Goal: Information Seeking & Learning: Learn about a topic

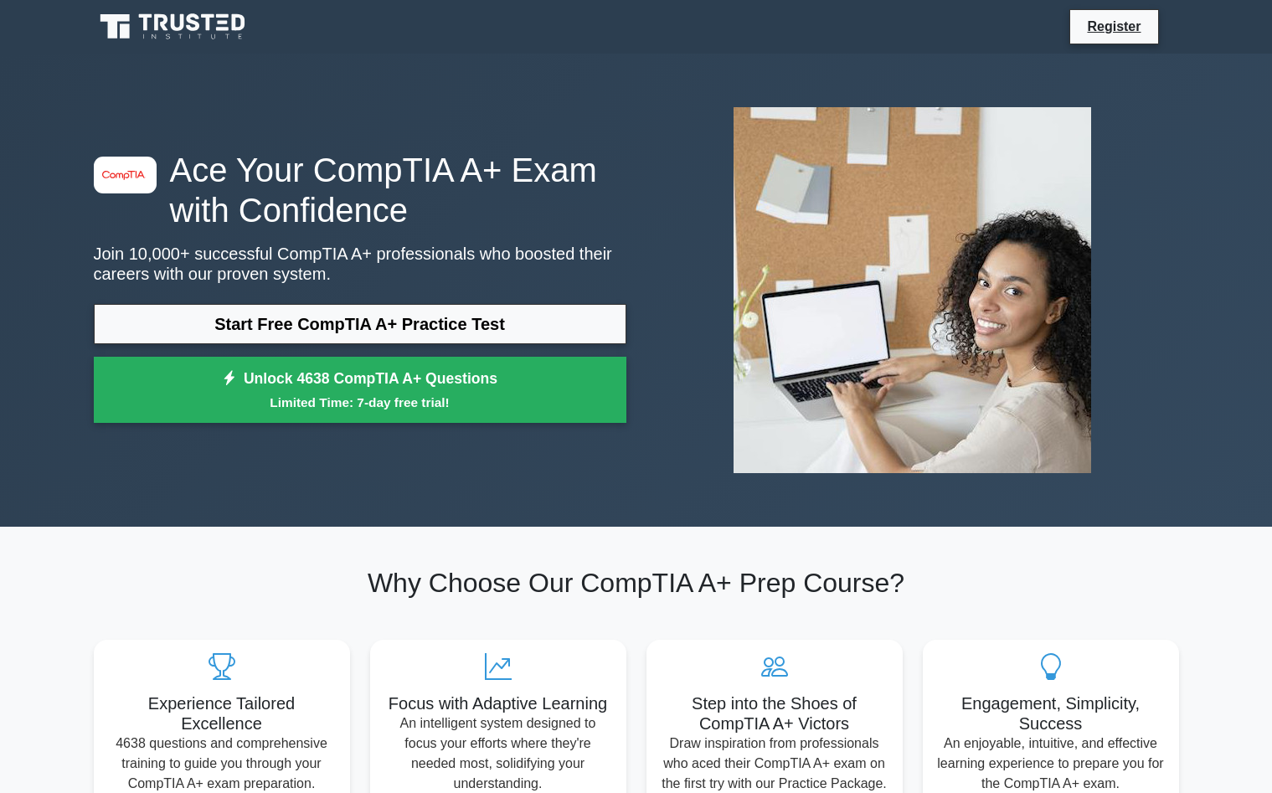
click at [356, 330] on link "Start Free CompTIA A+ Practice Test" at bounding box center [360, 324] width 533 height 40
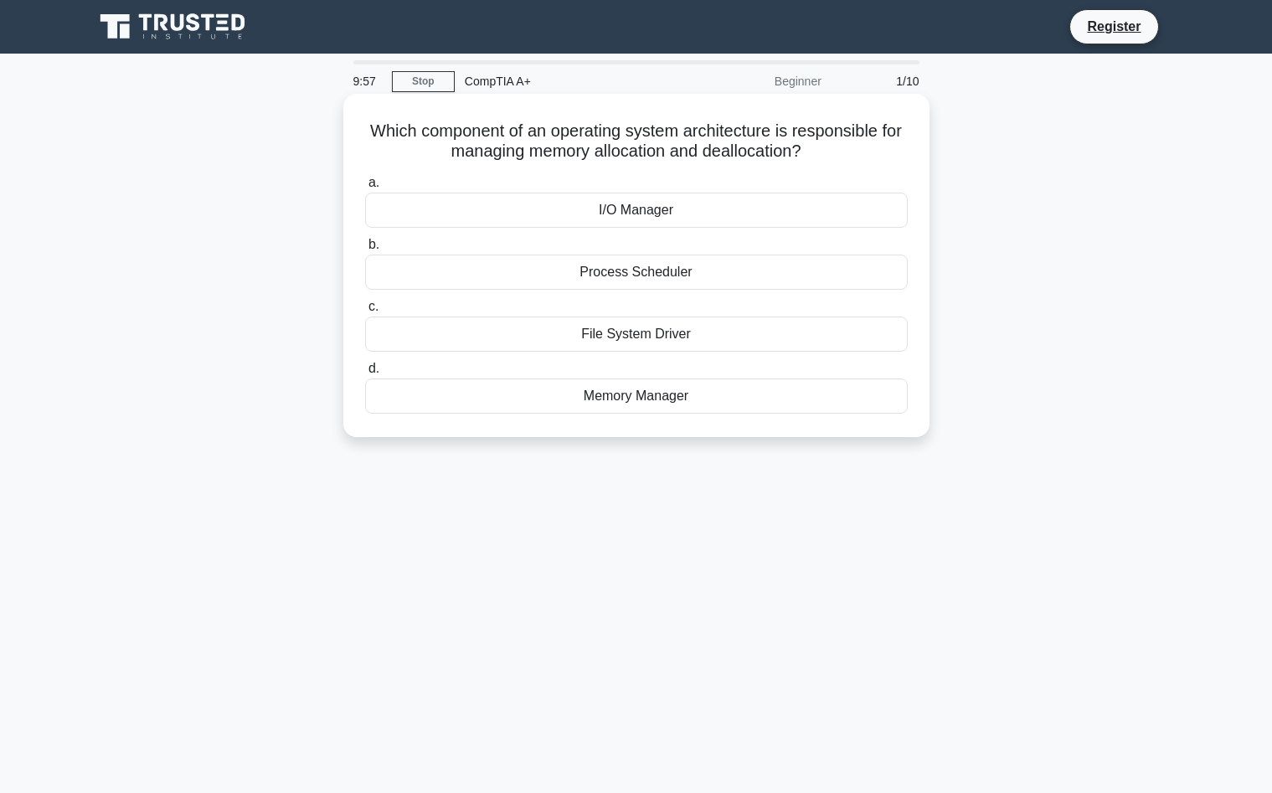
click at [596, 217] on div "I/O Manager" at bounding box center [636, 210] width 543 height 35
click at [365, 188] on input "a. I/O Manager" at bounding box center [365, 183] width 0 height 11
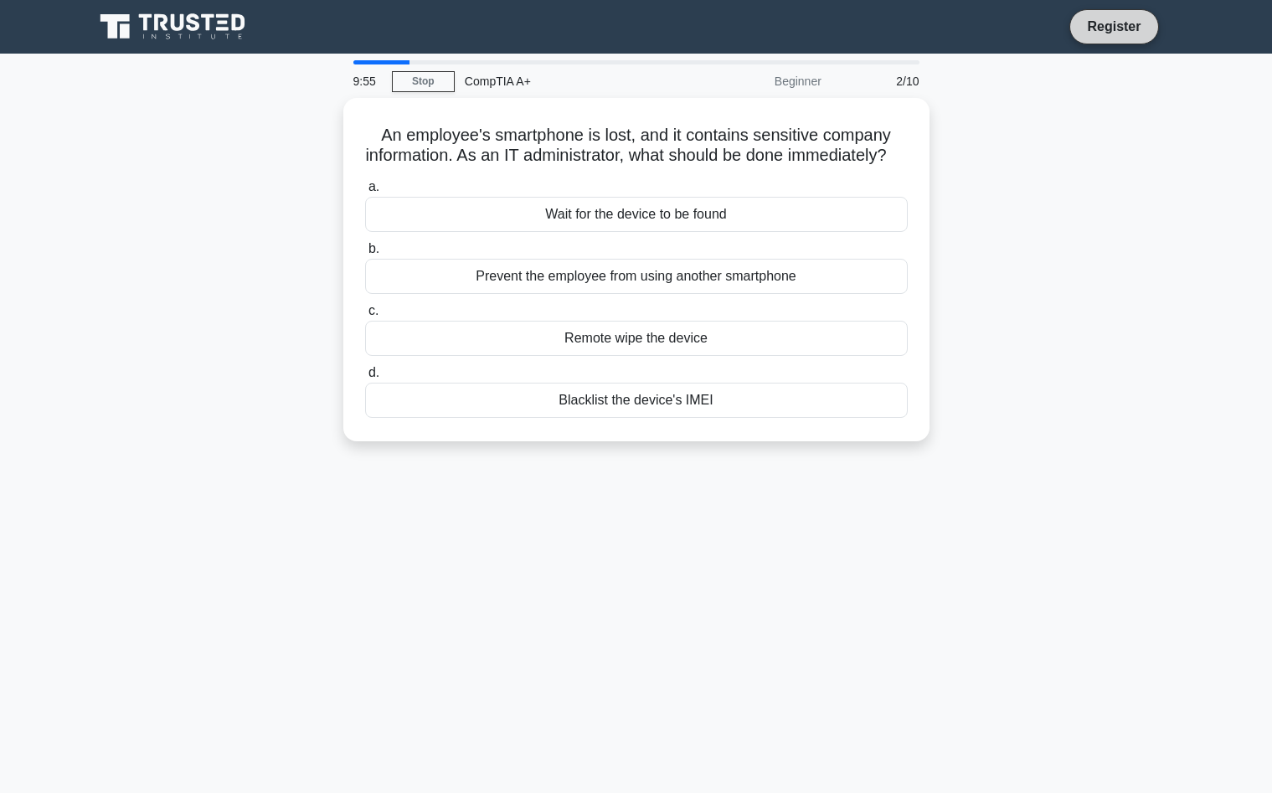
click at [1104, 25] on link "Register" at bounding box center [1114, 26] width 74 height 21
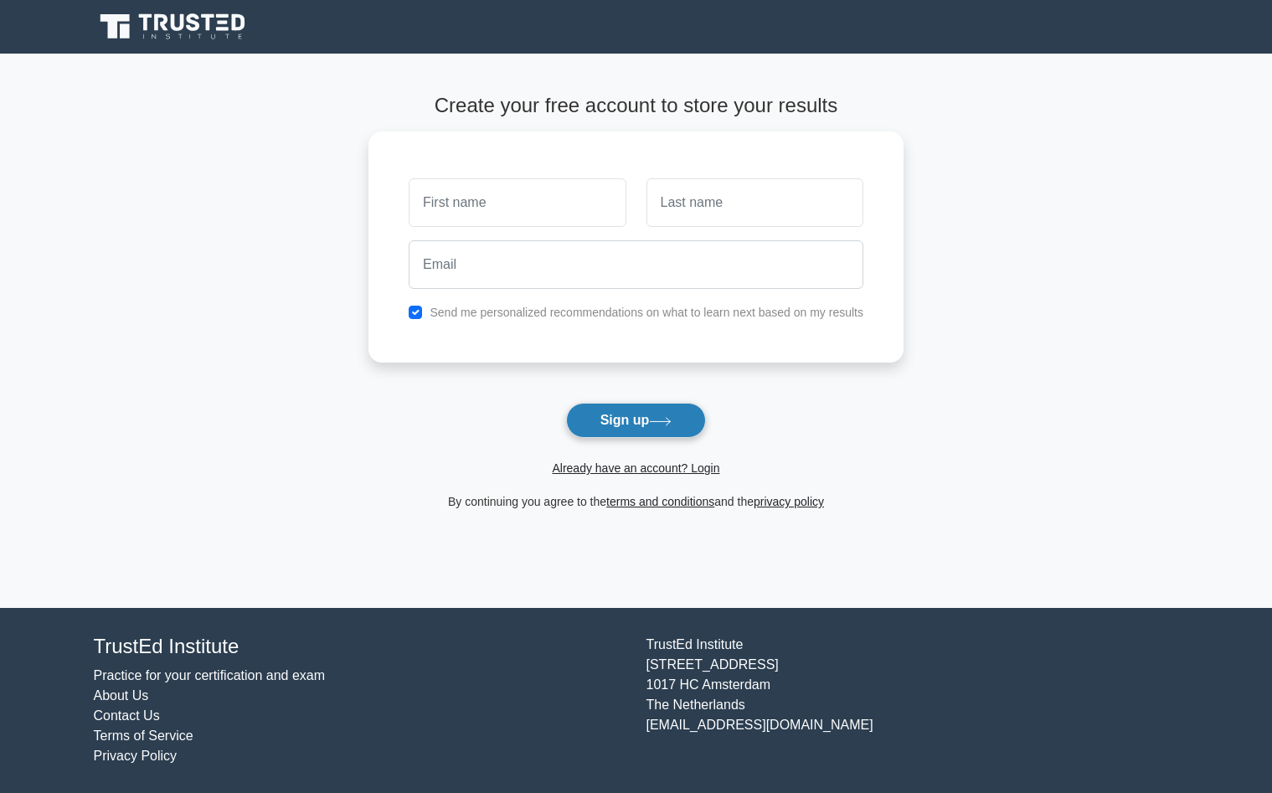
click at [646, 423] on button "Sign up" at bounding box center [636, 420] width 141 height 35
click at [646, 470] on link "Already have an account? Login" at bounding box center [635, 467] width 167 height 13
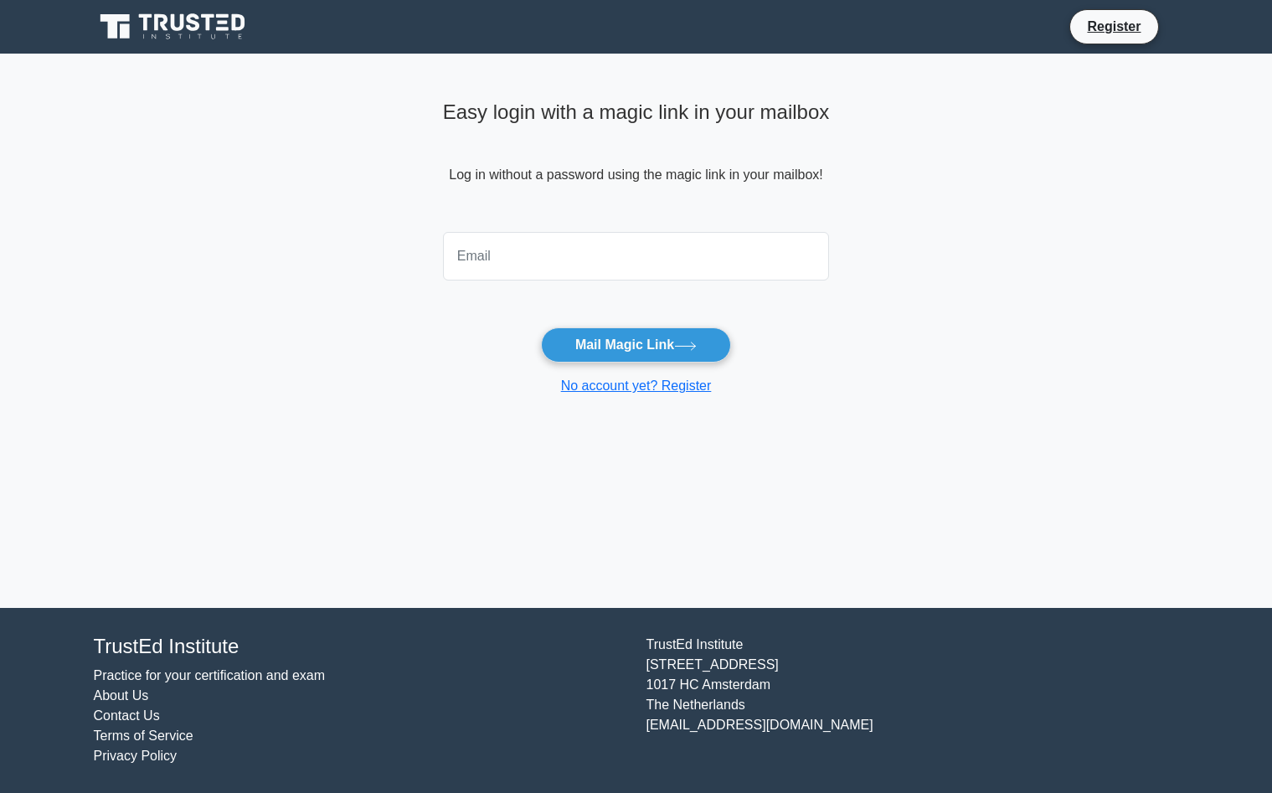
click at [533, 269] on input "email" at bounding box center [636, 256] width 387 height 49
type input "[EMAIL_ADDRESS][DOMAIN_NAME]"
click at [619, 348] on button "Mail Magic Link" at bounding box center [636, 344] width 190 height 35
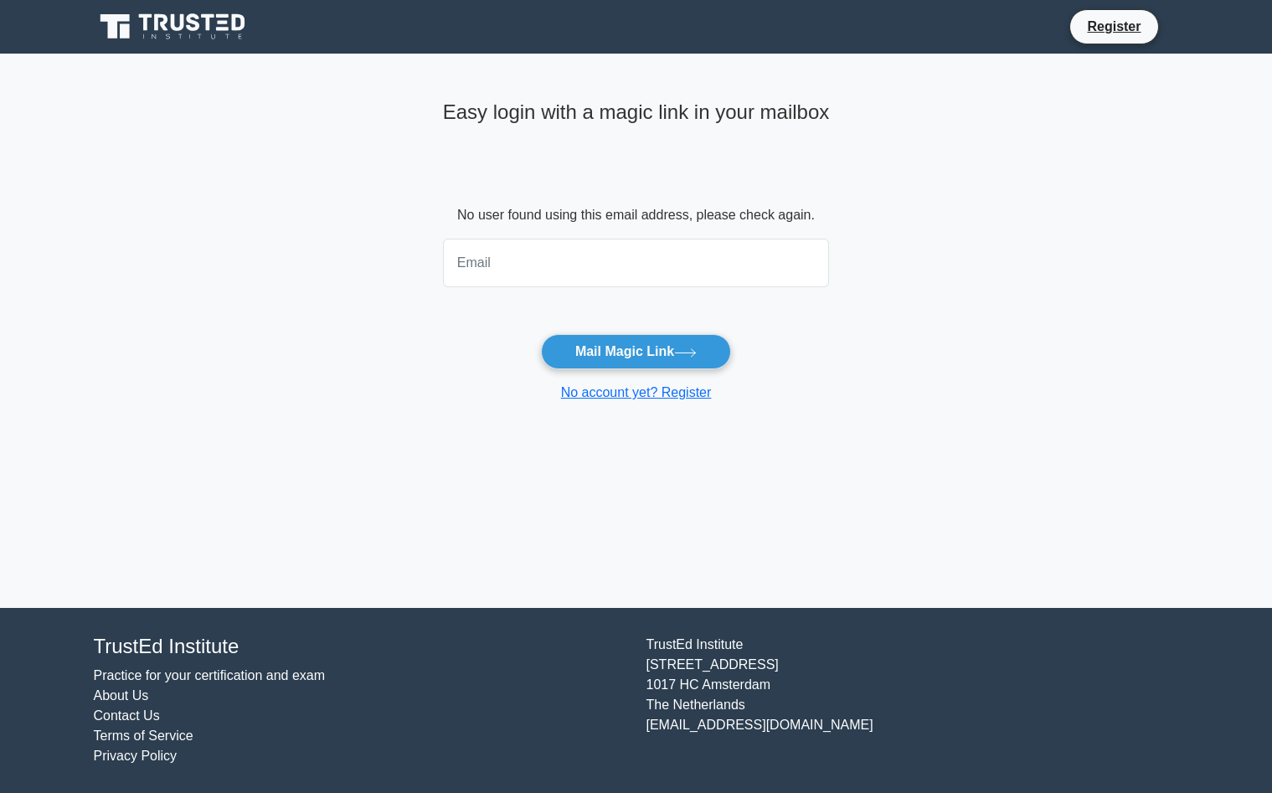
click at [610, 273] on input "email" at bounding box center [636, 263] width 387 height 49
type input "[EMAIL_ADDRESS][DOMAIN_NAME]"
click at [541, 334] on button "Mail Magic Link" at bounding box center [636, 351] width 190 height 35
